Goal: Task Accomplishment & Management: Manage account settings

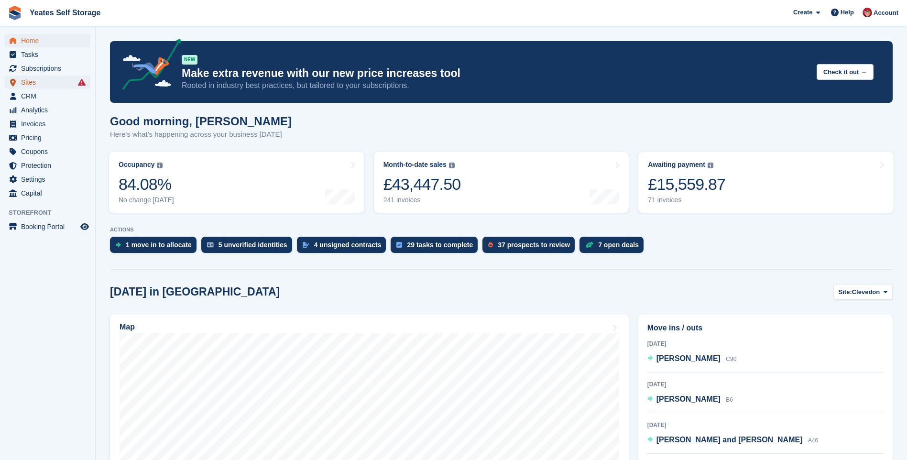
click at [32, 83] on span "Sites" at bounding box center [49, 82] width 57 height 13
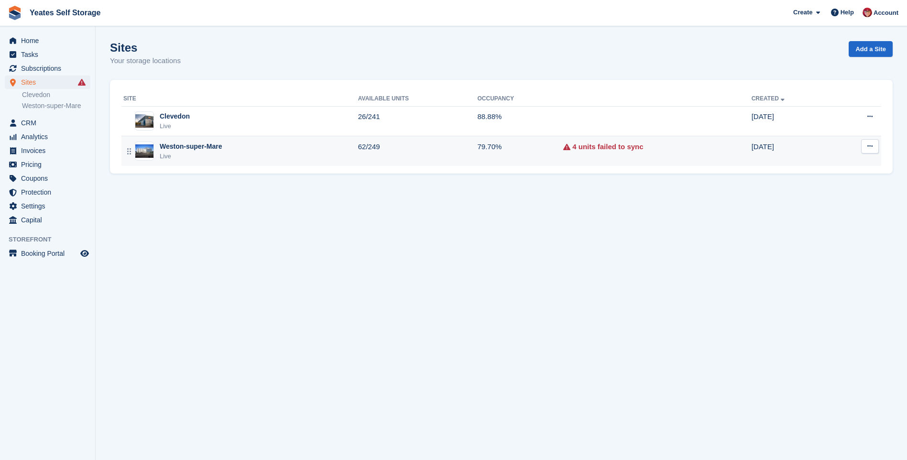
click at [187, 145] on div "Weston-super-Mare" at bounding box center [191, 146] width 62 height 10
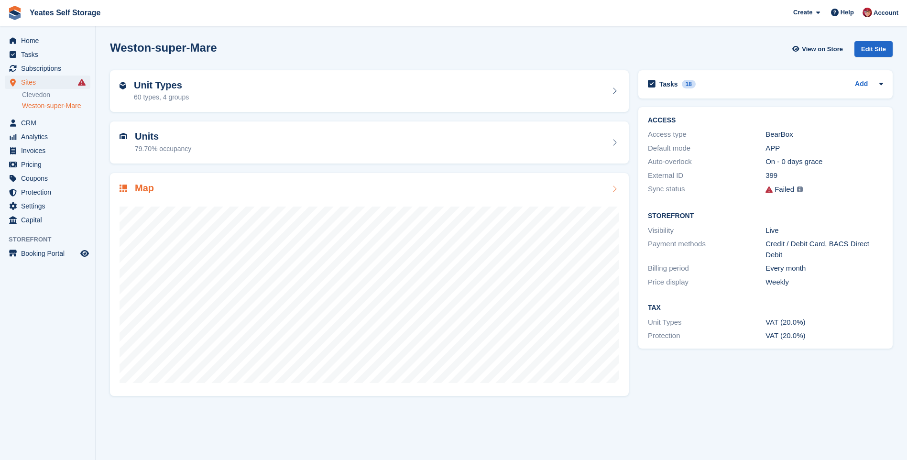
click at [132, 192] on div "Map" at bounding box center [136, 189] width 34 height 13
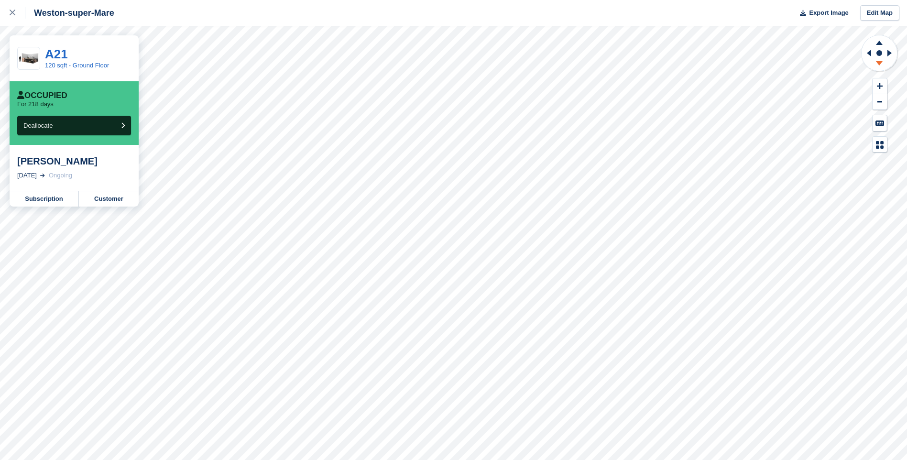
click at [877, 62] on icon at bounding box center [879, 63] width 7 height 4
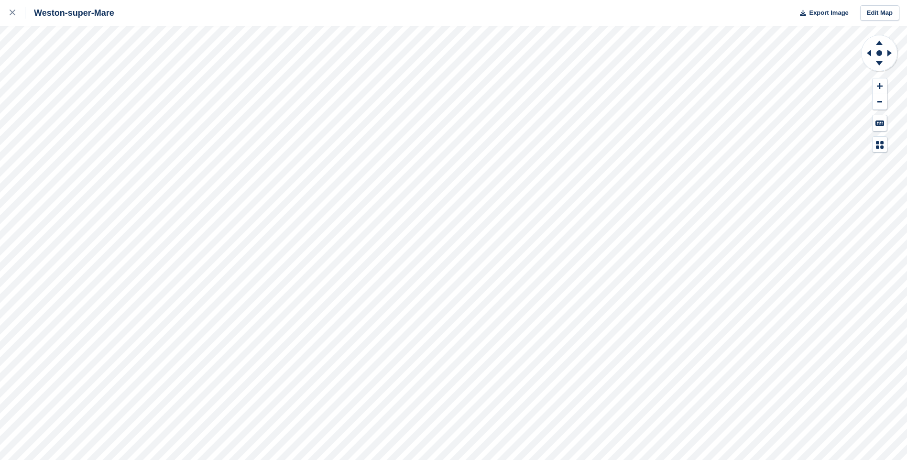
click at [133, 84] on div "Weston-super-Mare Export Image Edit Map" at bounding box center [453, 230] width 907 height 460
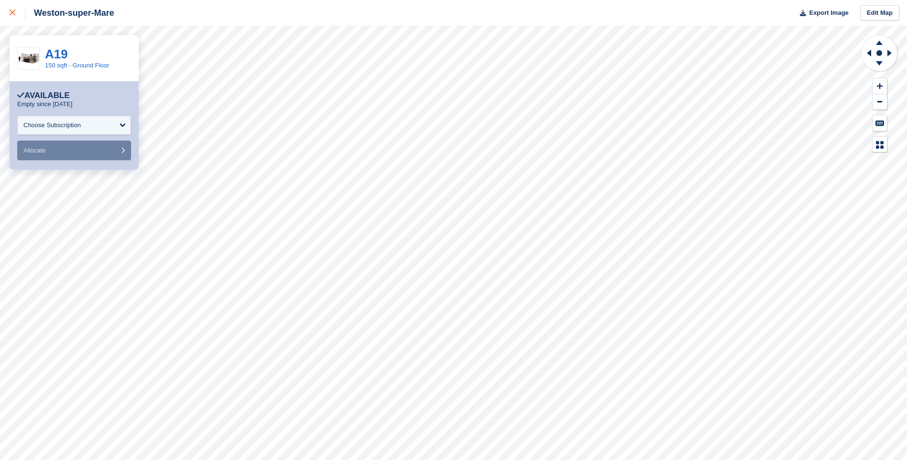
click at [13, 15] on icon at bounding box center [13, 13] width 6 height 6
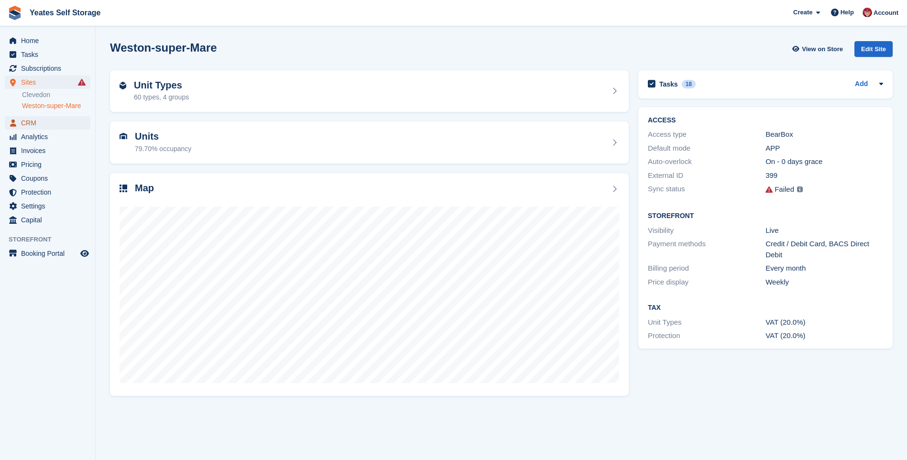
click at [18, 124] on span "menu" at bounding box center [12, 122] width 11 height 11
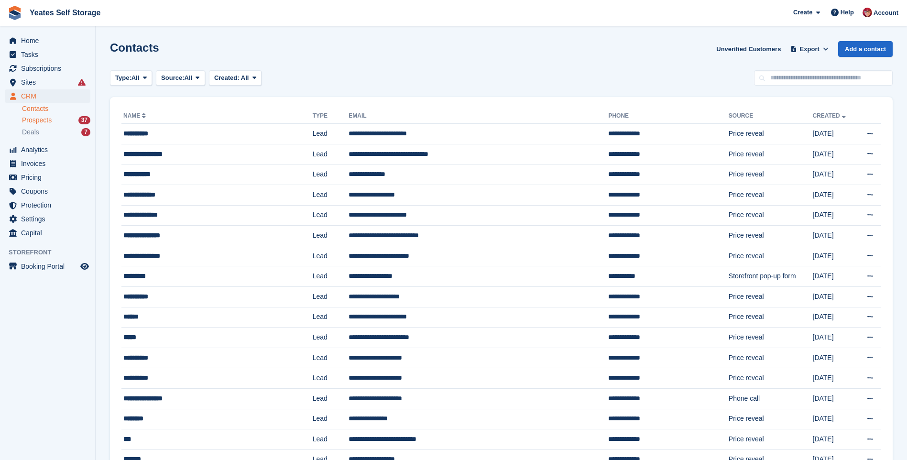
click at [27, 121] on span "Prospects" at bounding box center [37, 120] width 30 height 9
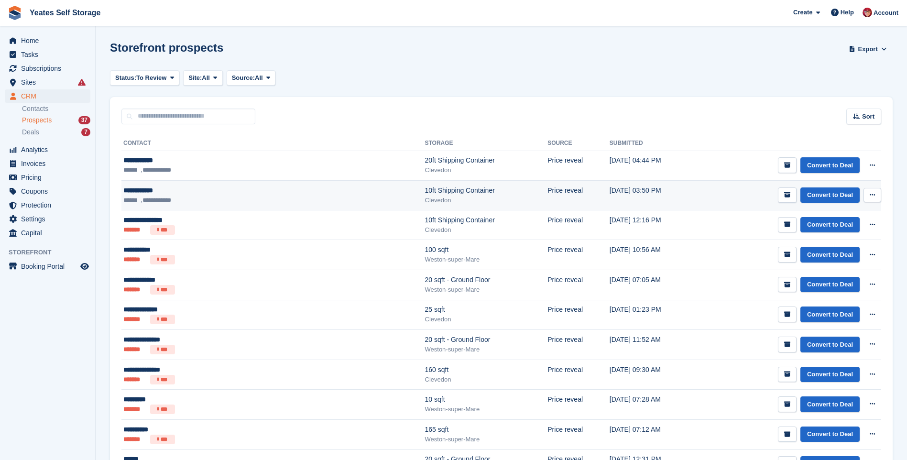
click at [176, 196] on ul "**********" at bounding box center [208, 200] width 171 height 10
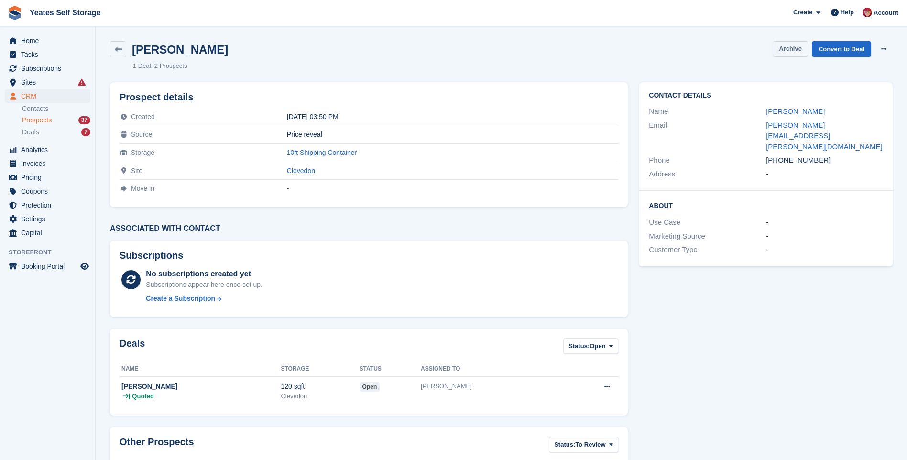
click at [789, 49] on button "Archive" at bounding box center [789, 49] width 35 height 16
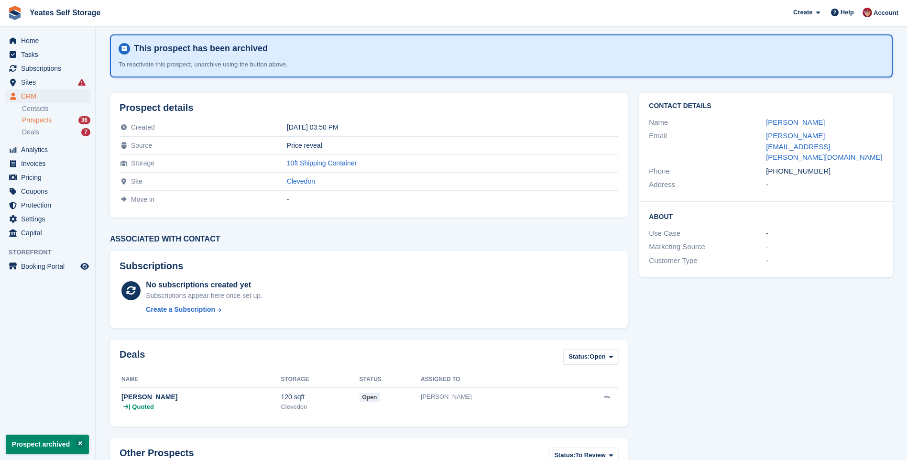
scroll to position [127, 0]
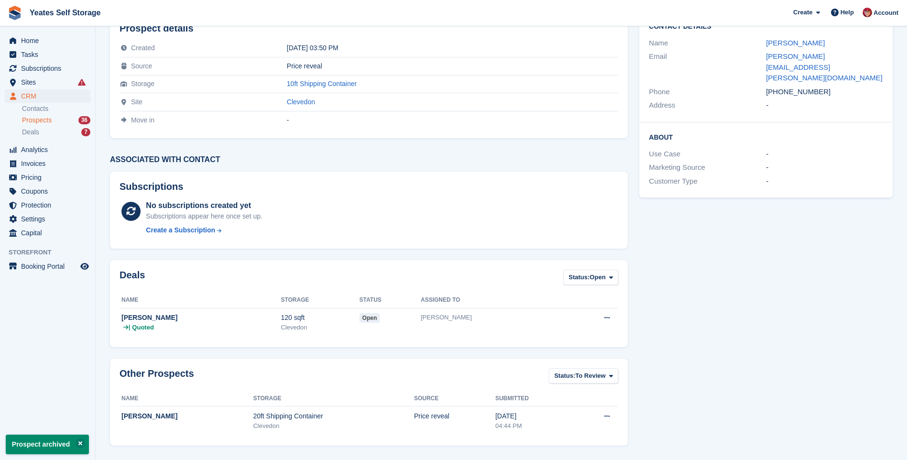
click at [28, 121] on span "Prospects" at bounding box center [37, 120] width 30 height 9
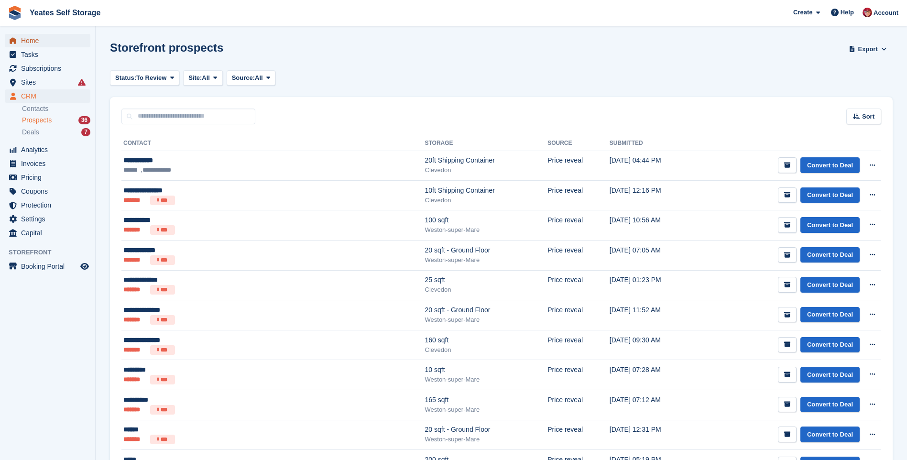
click at [27, 40] on span "Home" at bounding box center [49, 40] width 57 height 13
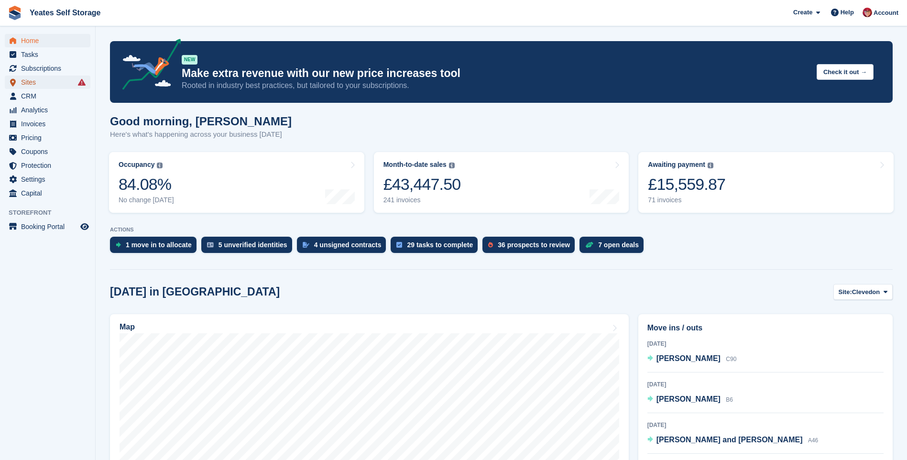
click at [30, 85] on span "Sites" at bounding box center [49, 82] width 57 height 13
